Goal: Check status: Check status

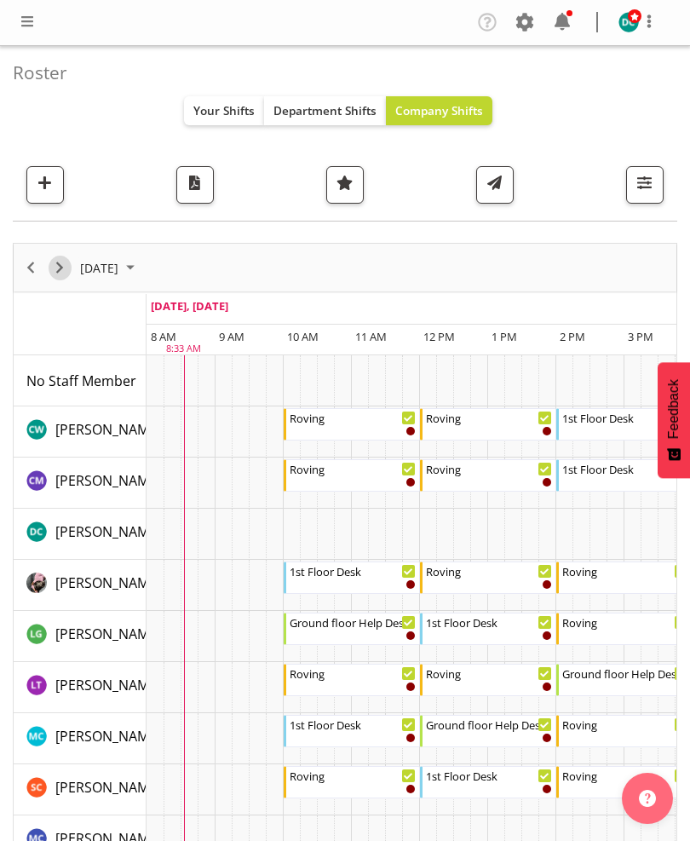
click at [66, 261] on span "Next" at bounding box center [59, 267] width 20 height 21
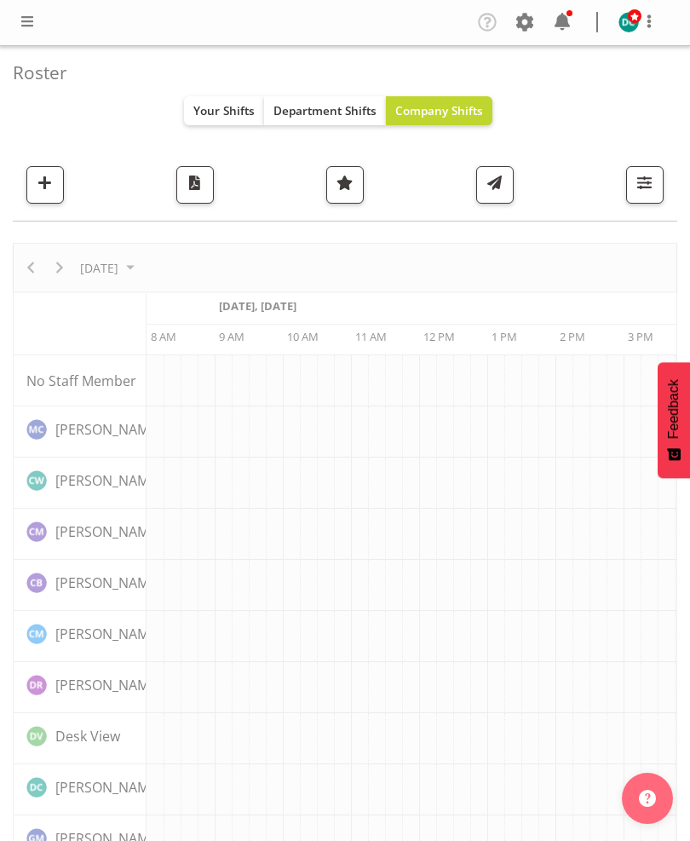
scroll to position [0, 68]
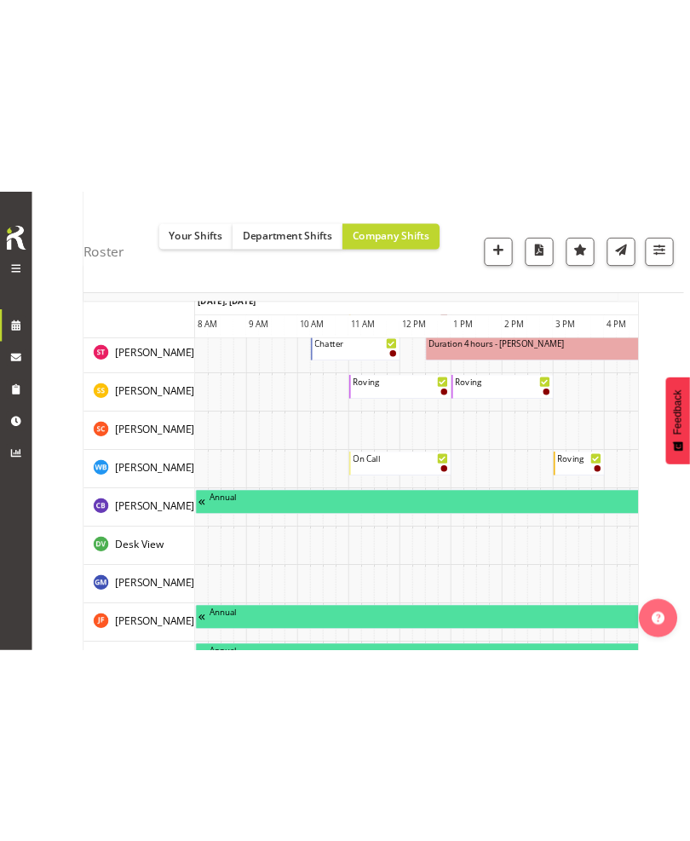
scroll to position [1325, 0]
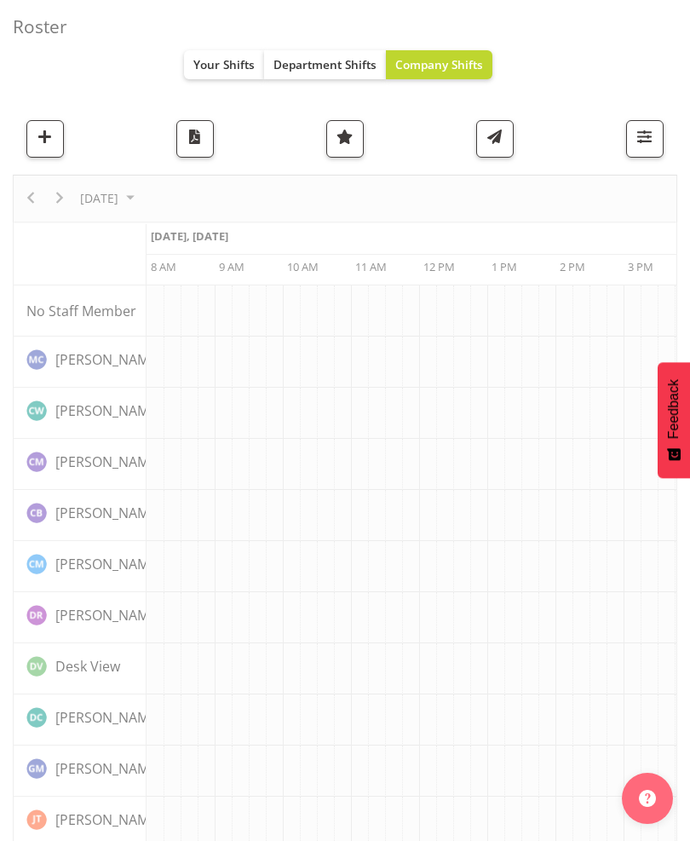
scroll to position [70, 0]
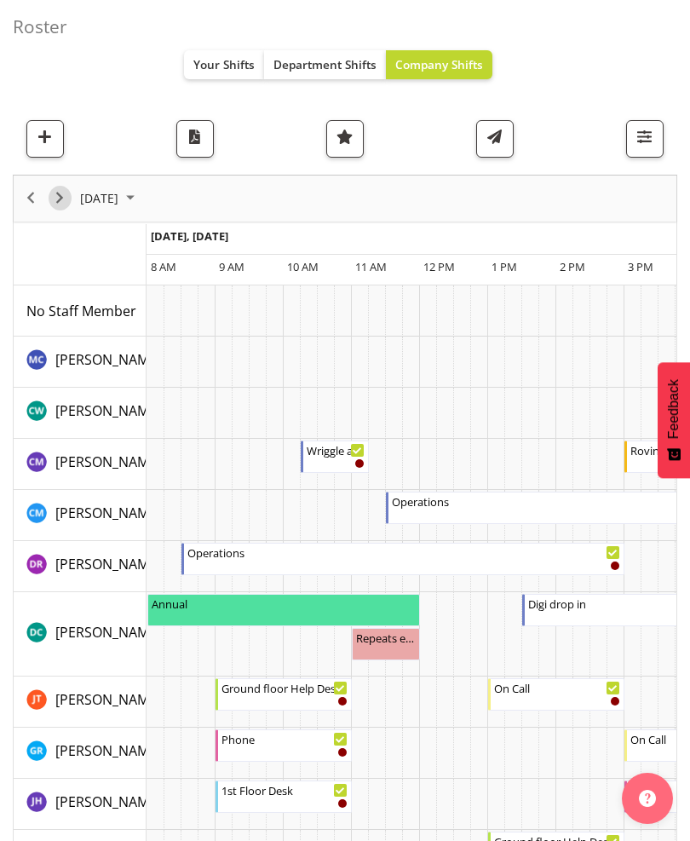
click at [62, 198] on span "Next" at bounding box center [59, 197] width 20 height 21
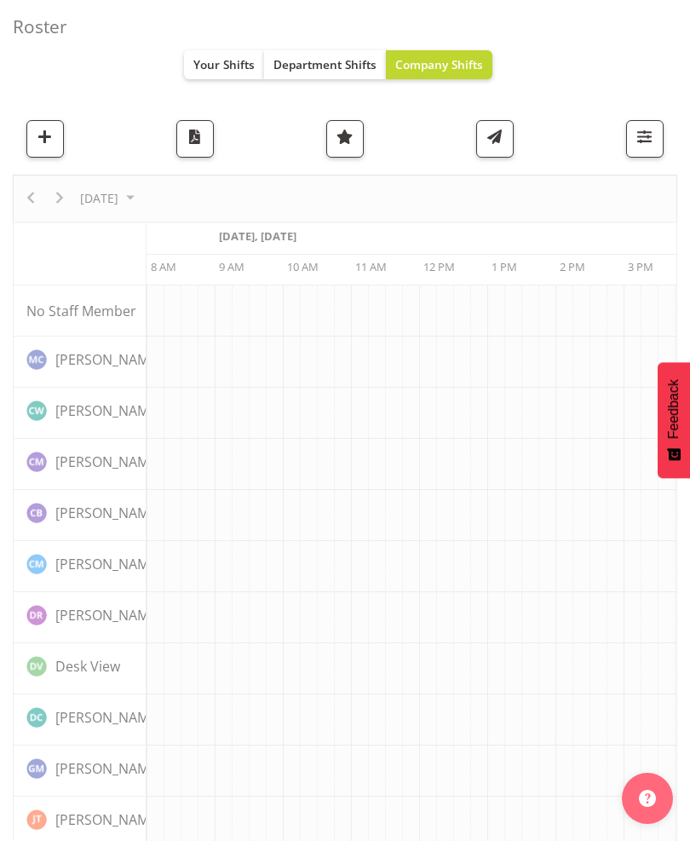
scroll to position [0, 68]
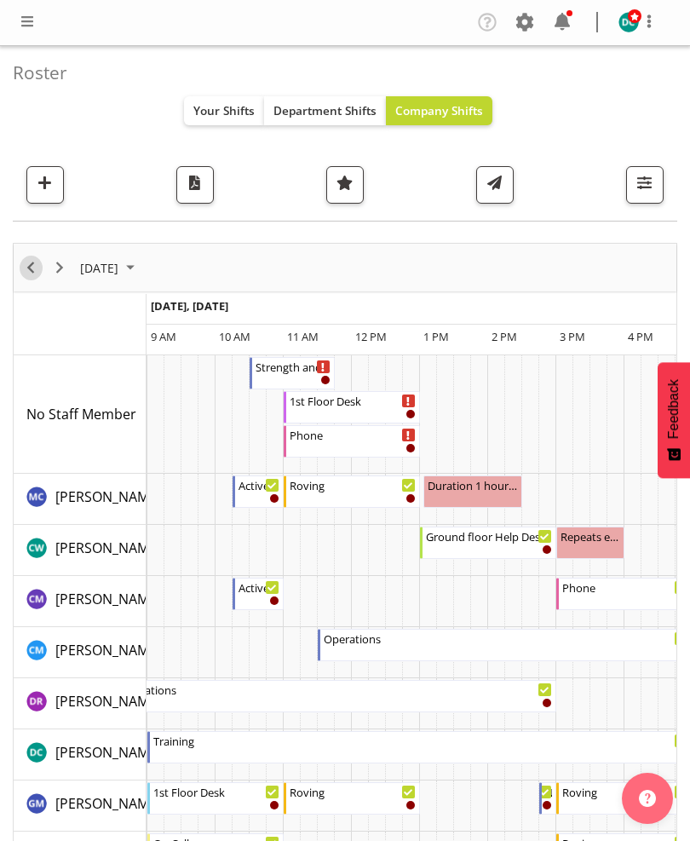
click at [28, 270] on span "Previous" at bounding box center [30, 267] width 20 height 21
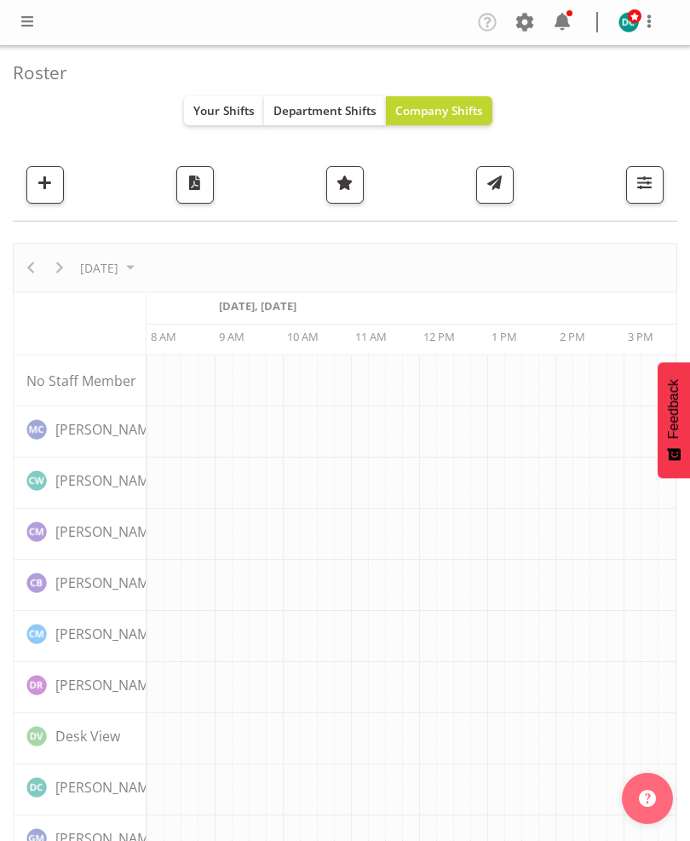
scroll to position [0, 68]
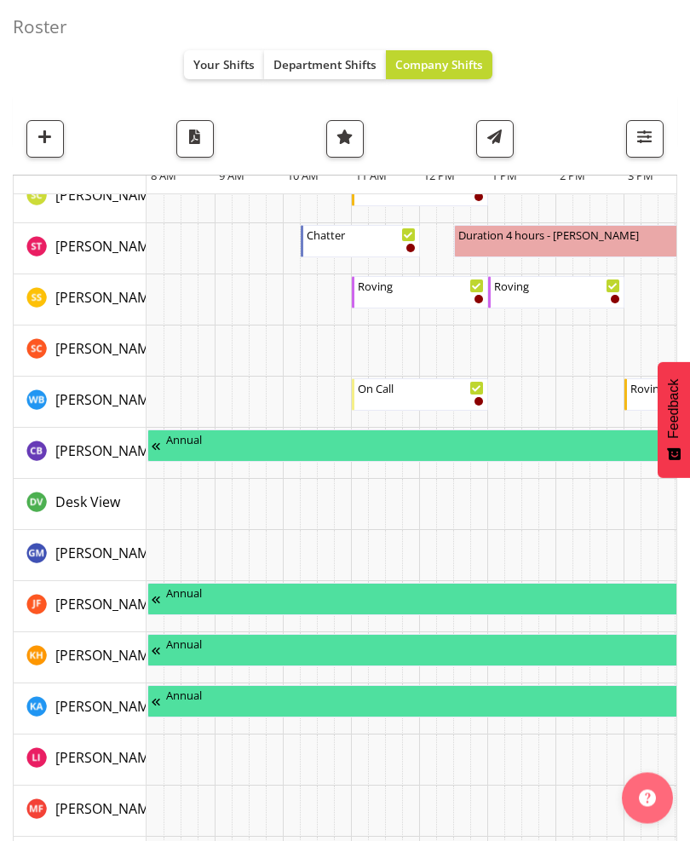
scroll to position [1406, 0]
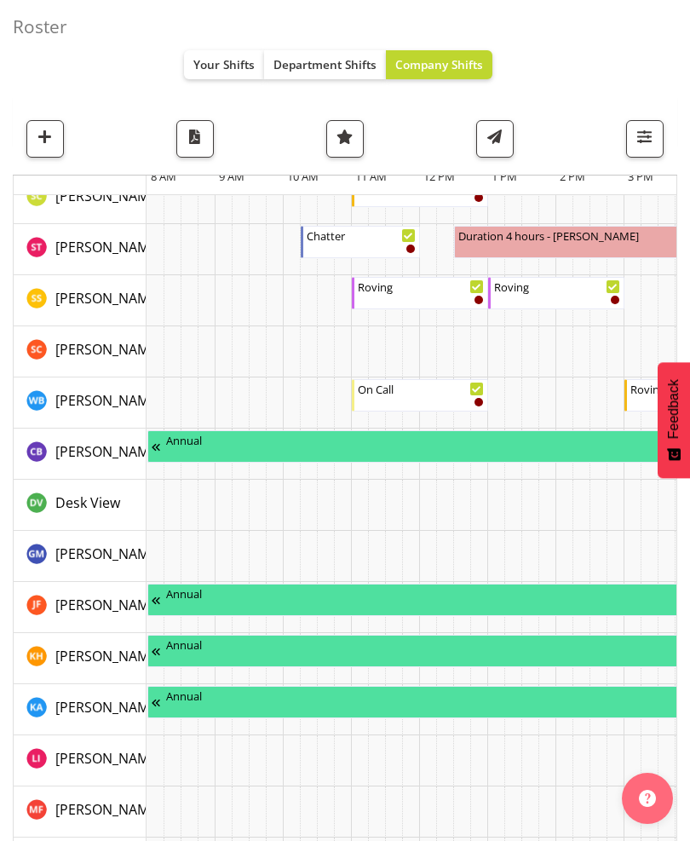
click at [213, 486] on td "Timeline Day of September 22, 2025" at bounding box center [206, 505] width 17 height 51
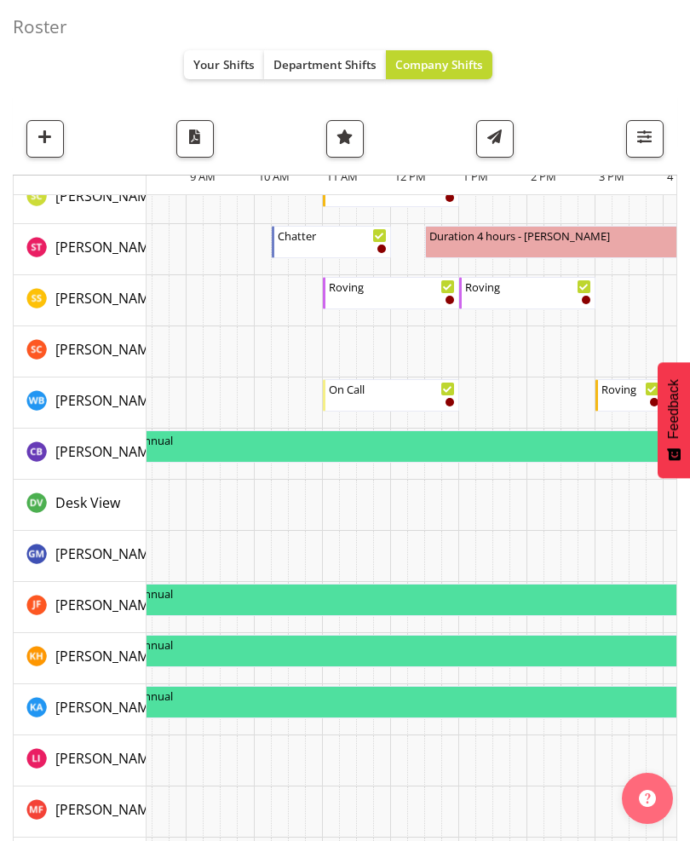
scroll to position [0, 29]
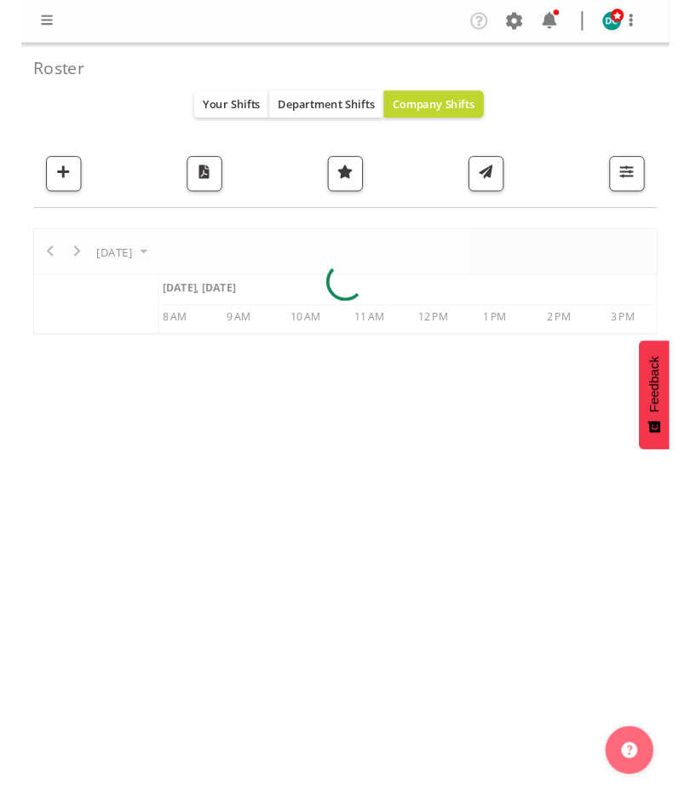
scroll to position [70, 0]
